Goal: Task Accomplishment & Management: Use online tool/utility

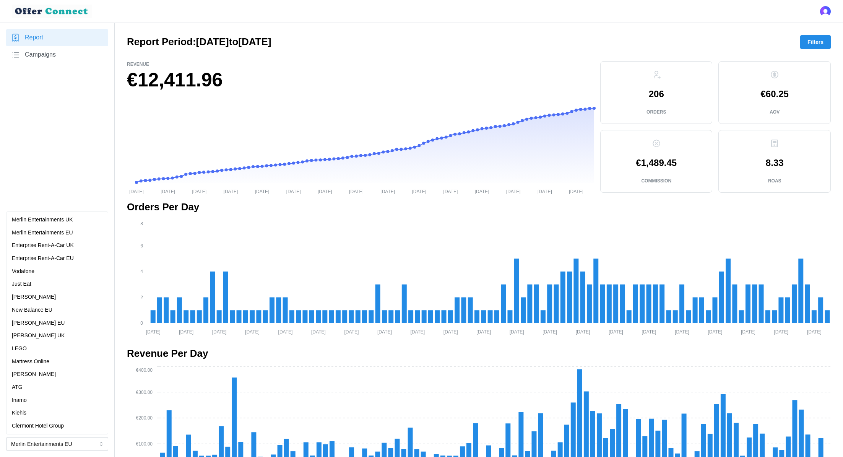
click at [39, 372] on p "[PERSON_NAME]" at bounding box center [34, 374] width 44 height 8
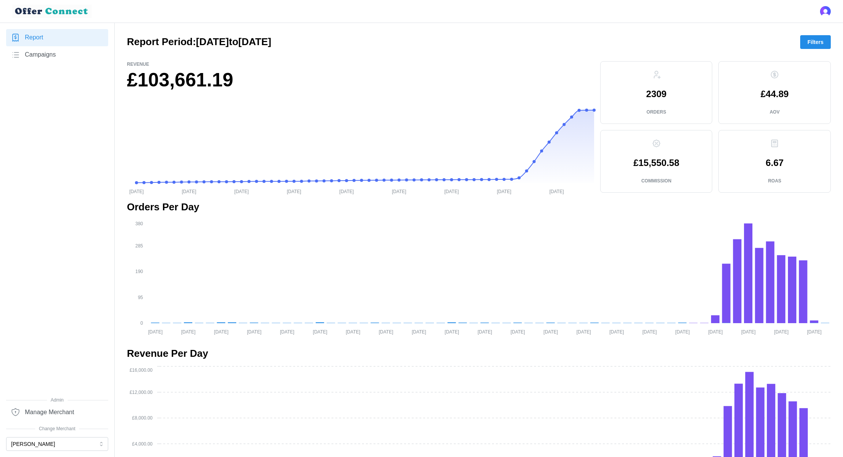
click at [88, 444] on button "[PERSON_NAME]" at bounding box center [57, 444] width 102 height 14
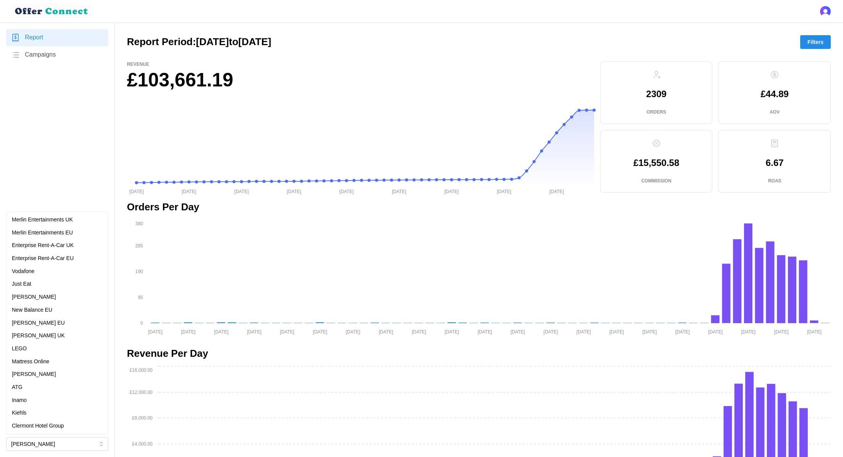
click at [39, 159] on div "Report Campaigns" at bounding box center [57, 213] width 102 height 368
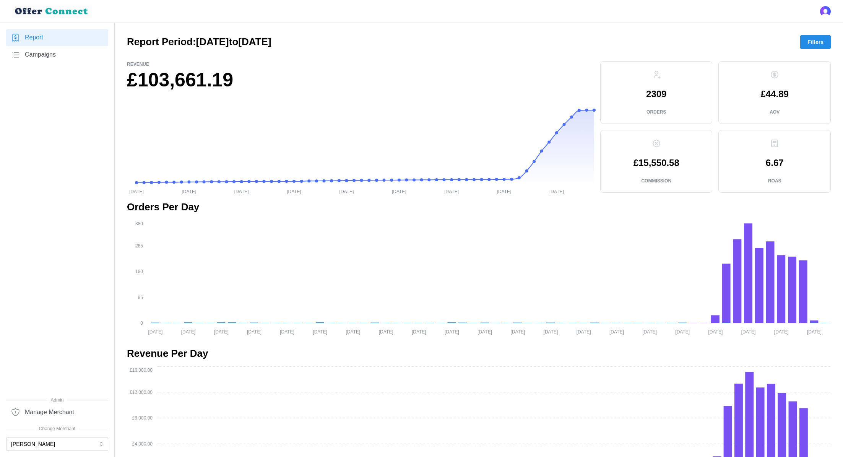
click at [817, 43] on span "Filters" at bounding box center [816, 42] width 16 height 13
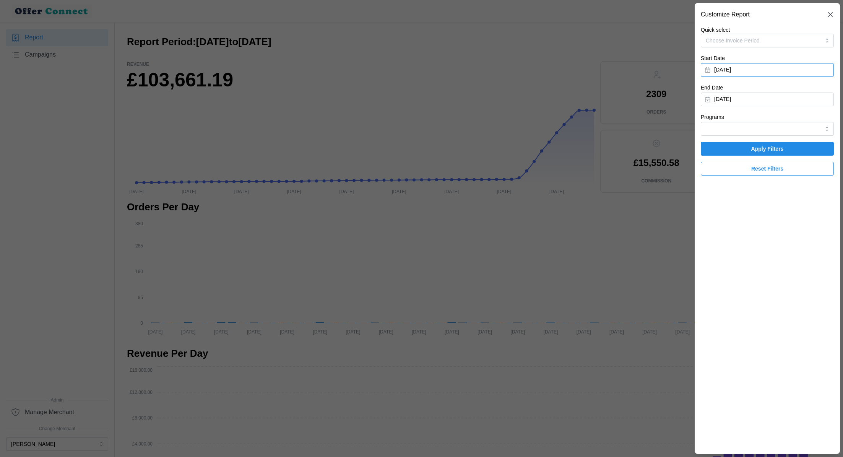
click at [740, 72] on button "[DATE]" at bounding box center [767, 70] width 133 height 14
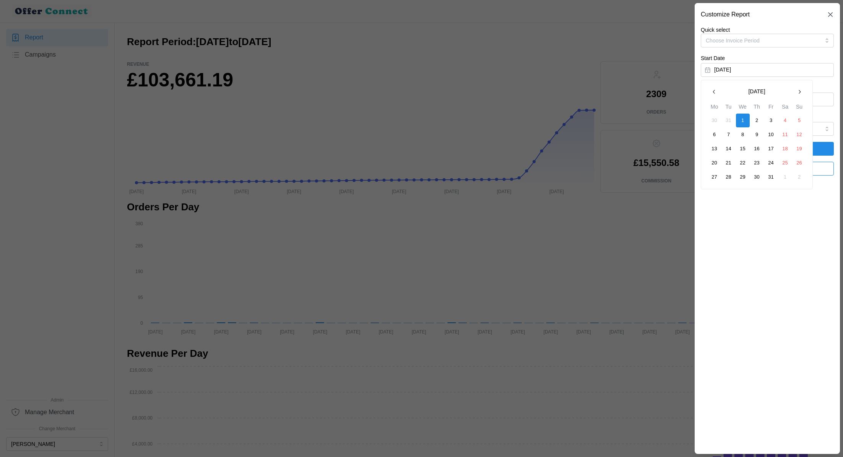
click at [798, 93] on icon "button" at bounding box center [800, 92] width 6 height 6
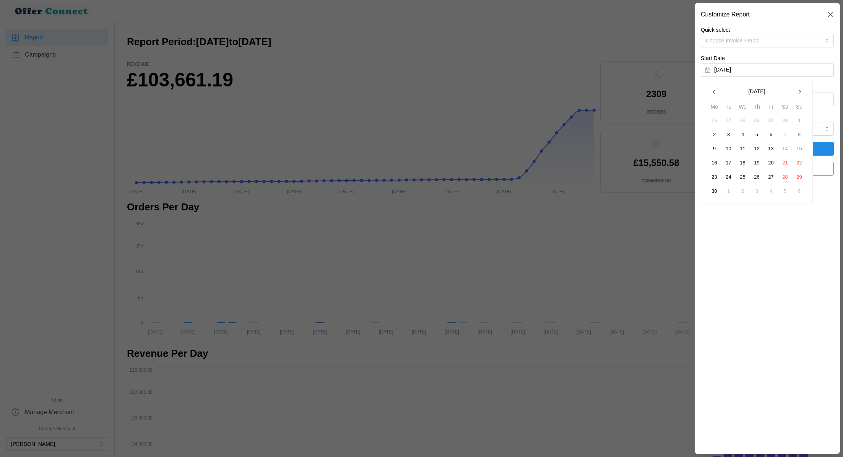
click at [798, 93] on icon "button" at bounding box center [800, 92] width 6 height 6
click at [770, 122] on button "1" at bounding box center [772, 121] width 14 height 14
click at [761, 124] on input "Programs" at bounding box center [767, 129] width 133 height 14
click at [765, 156] on div "Lloyds Banking Group" at bounding box center [767, 159] width 129 height 13
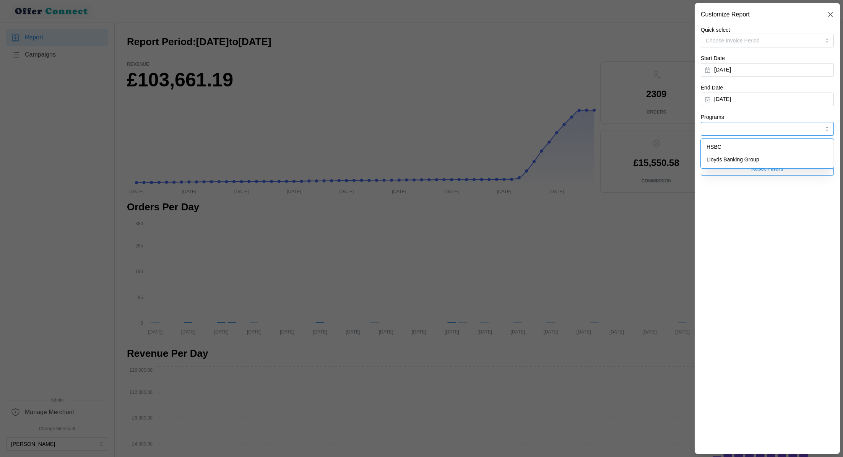
type input "Lloyds Banking Group"
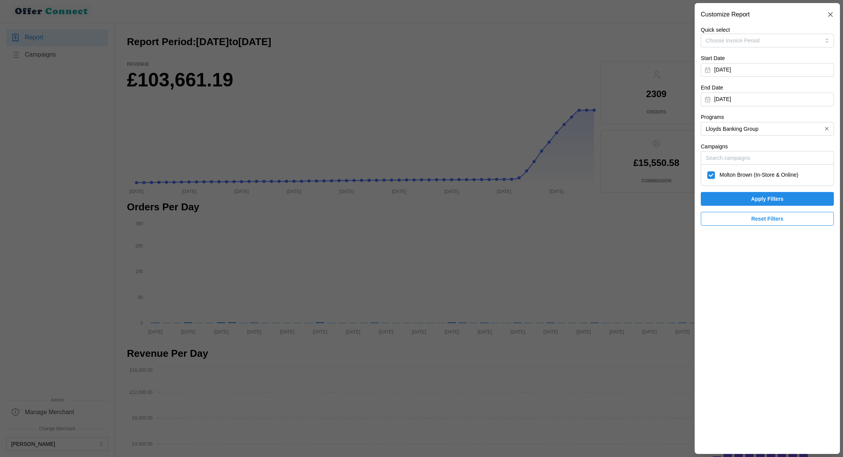
click at [764, 200] on span "Apply Filters" at bounding box center [768, 198] width 33 height 13
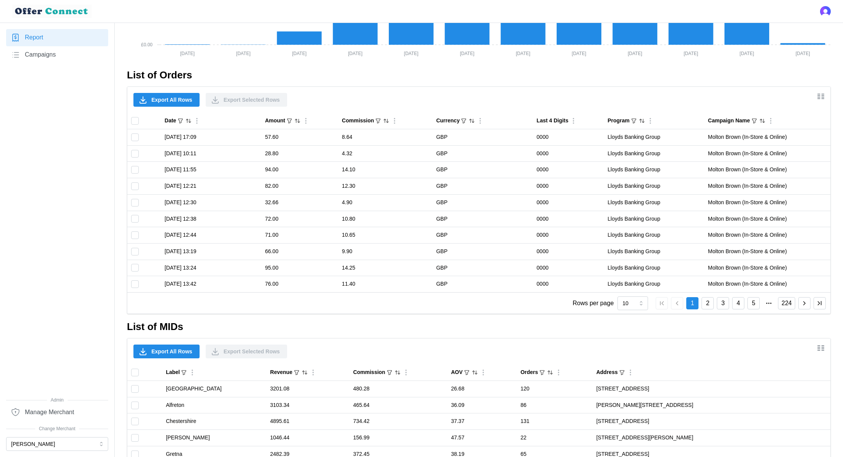
scroll to position [431, 0]
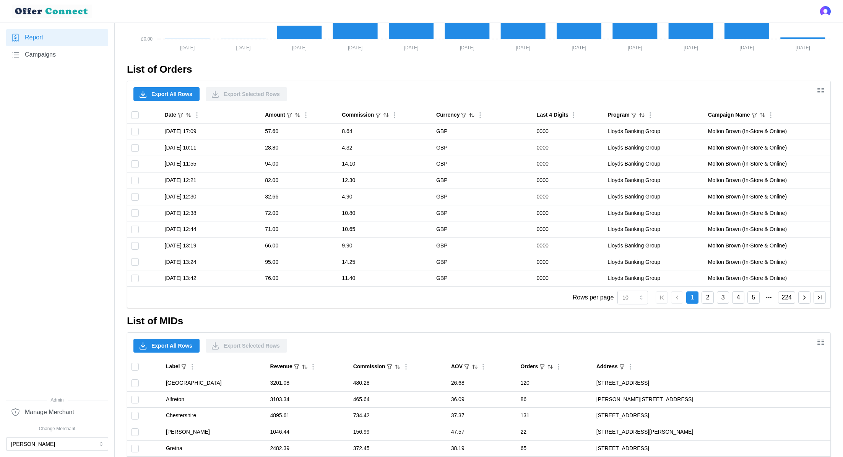
click at [174, 339] on span "Export All Rows" at bounding box center [171, 345] width 41 height 13
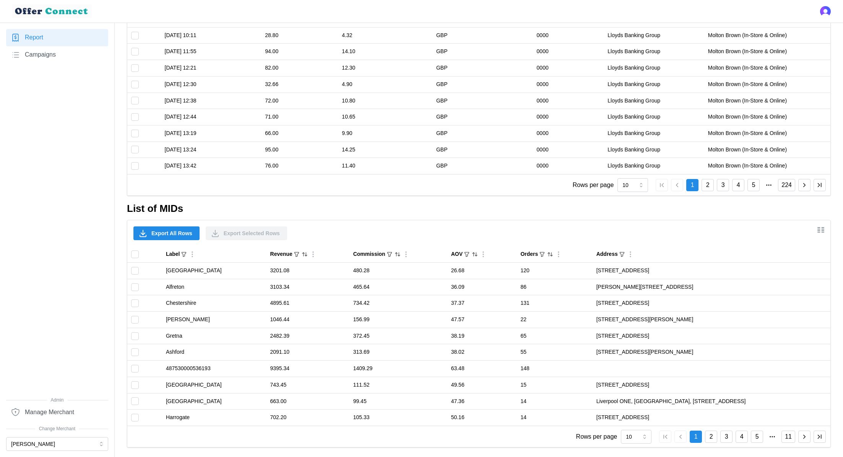
click at [567, 17] on div at bounding box center [421, 11] width 843 height 23
